Goal: Navigation & Orientation: Find specific page/section

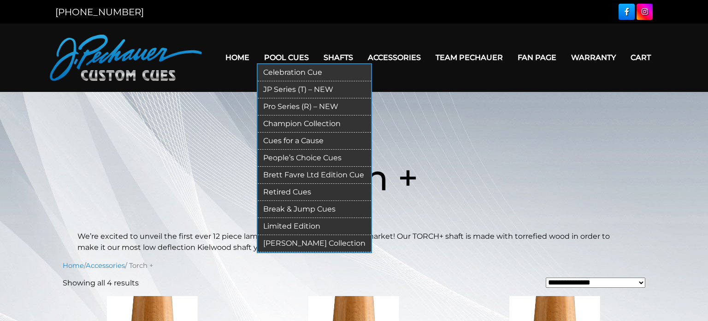
click at [289, 158] on link "People’s Choice Cues" at bounding box center [314, 157] width 113 height 17
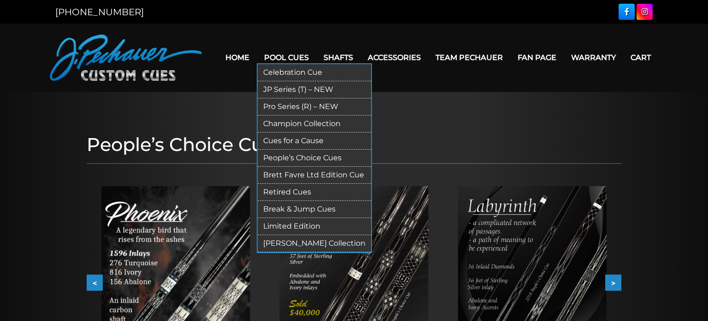
click at [286, 107] on link "Pro Series (R) – NEW" at bounding box center [314, 106] width 113 height 17
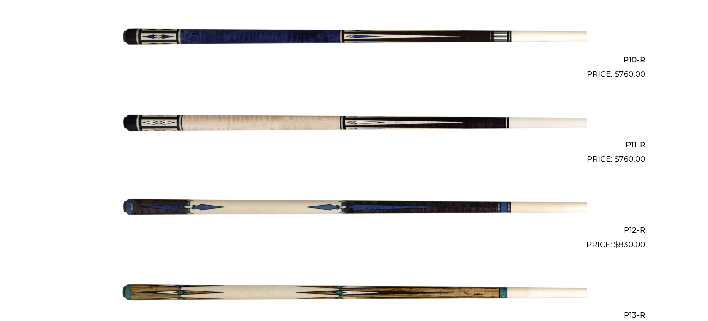
scroll to position [1070, 0]
